Goal: Navigation & Orientation: Find specific page/section

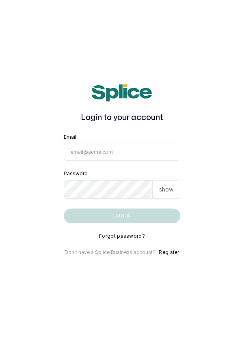
type input "info@dermaspaceng.com"
click at [64, 209] on button "Log in" at bounding box center [122, 216] width 117 height 15
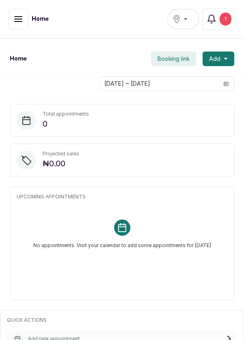
click at [17, 0] on div "Home Ikoyi Notifications 1" at bounding box center [122, 19] width 244 height 39
click at [15, 20] on icon "button" at bounding box center [18, 19] width 10 height 10
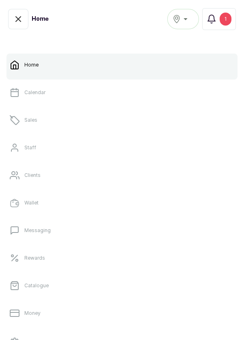
click at [29, 95] on p "Calendar" at bounding box center [34, 92] width 21 height 6
